Goal: Find specific page/section

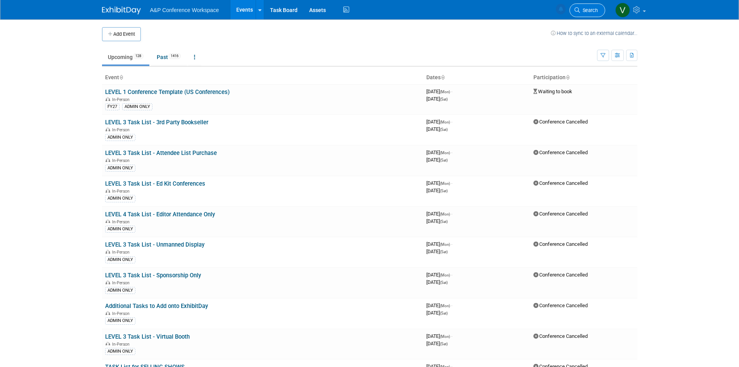
click at [590, 9] on span "Search" at bounding box center [589, 10] width 18 height 6
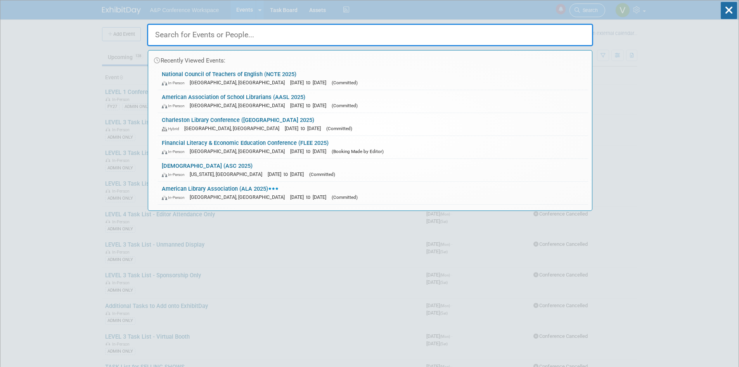
paste input "GCSS"
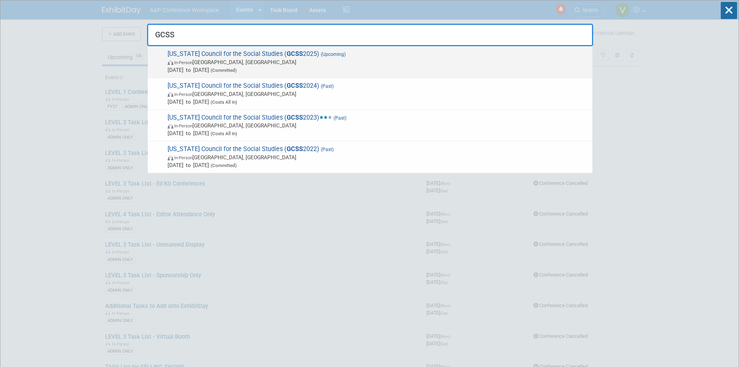
type input "GCSS"
click at [249, 51] on span "[US_STATE] Council for the Social Studies ( GCSS 2025) (Upcoming) In-Person [GE…" at bounding box center [376, 62] width 423 height 24
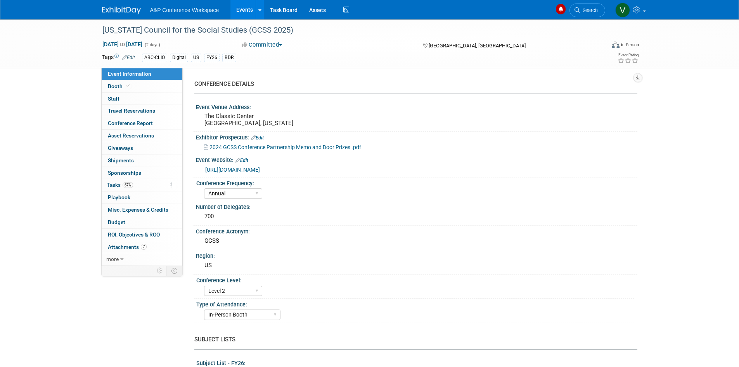
select select "Annual"
select select "Level 2"
select select "In-Person Booth"
select select "Schools"
select select "Bloomsbury Digital Resources"
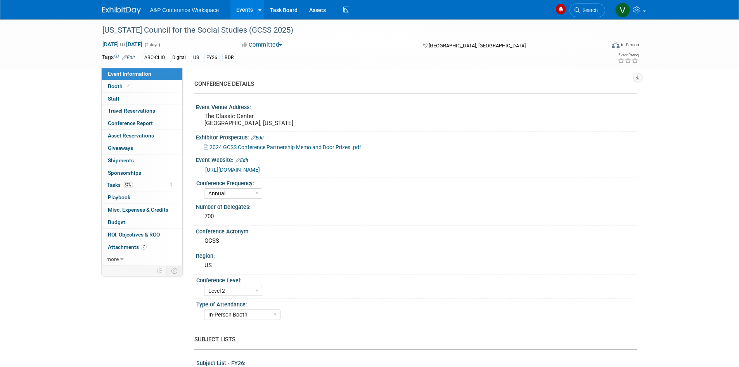
select select "[PERSON_NAME]"
select select "BDR Product Awareness and Trial Generation​"
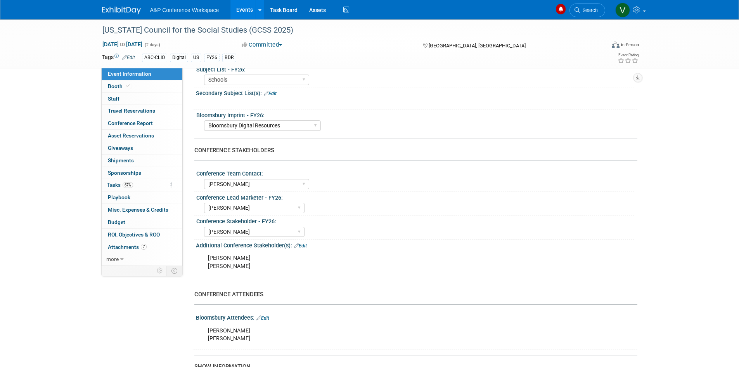
scroll to position [310, 0]
